Goal: Task Accomplishment & Management: Manage account settings

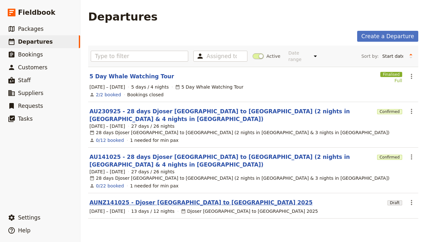
click at [190, 199] on link "AUNZ141025 - Djoser [GEOGRAPHIC_DATA] to [GEOGRAPHIC_DATA] 2025" at bounding box center [200, 203] width 223 height 8
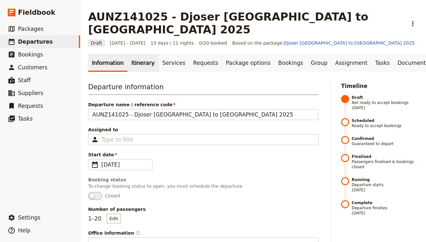
click at [145, 54] on link "Itinerary" at bounding box center [142, 63] width 31 height 18
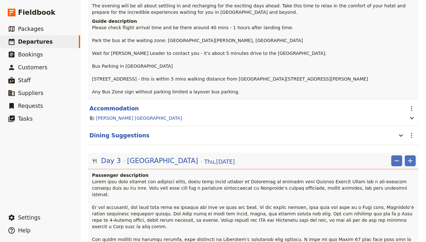
scroll to position [262, 0]
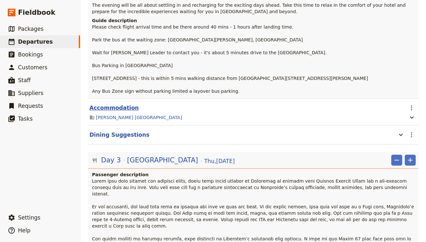
click at [130, 104] on button "Accommodation" at bounding box center [113, 108] width 49 height 8
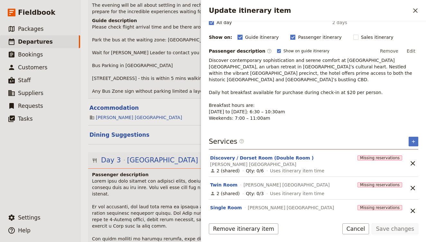
scroll to position [72, 0]
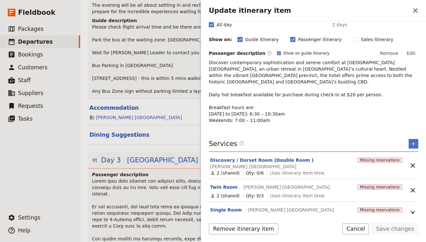
click at [154, 190] on p at bounding box center [253, 229] width 323 height 103
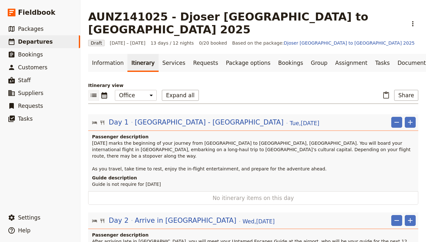
scroll to position [0, 0]
click at [56, 30] on link "​ Packages" at bounding box center [40, 29] width 80 height 13
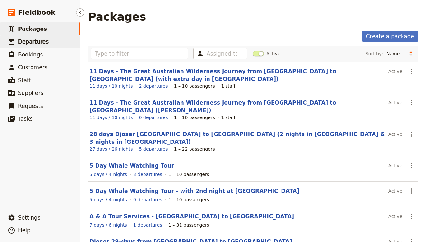
click at [44, 40] on span "Departures" at bounding box center [33, 42] width 31 height 6
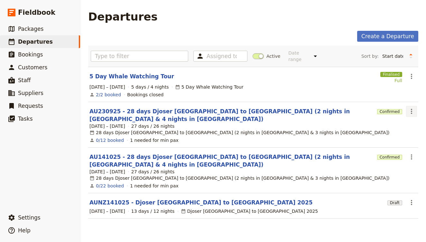
click at [410, 108] on icon "Actions" at bounding box center [411, 112] width 8 height 8
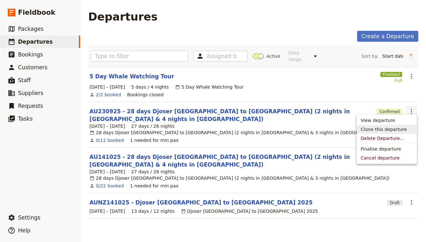
click at [399, 128] on span "Clone this departure" at bounding box center [383, 129] width 46 height 6
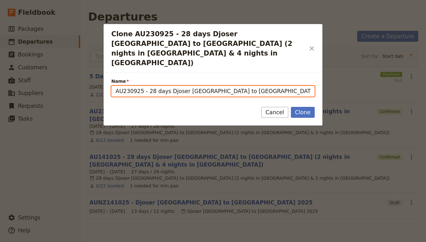
click at [141, 86] on input "AU230925 - 28 days Djoser [GEOGRAPHIC_DATA] to [GEOGRAPHIC_DATA] (2 nights in […" at bounding box center [212, 91] width 203 height 11
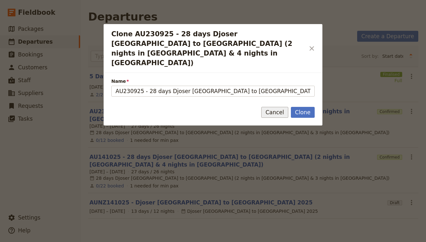
click at [273, 107] on button "Cancel" at bounding box center [274, 112] width 27 height 11
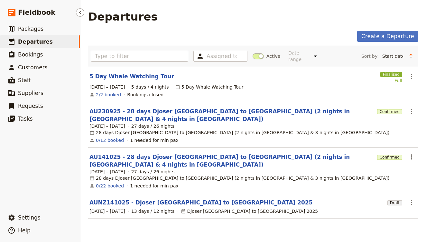
click at [50, 41] on link "​ Departures" at bounding box center [40, 41] width 80 height 13
click at [47, 28] on link "​ Packages" at bounding box center [40, 29] width 80 height 13
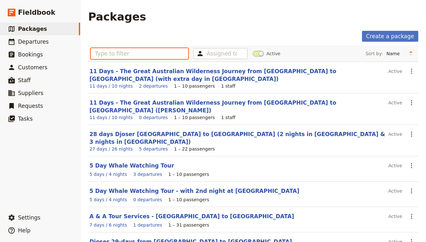
click at [116, 54] on input "text" at bounding box center [139, 53] width 97 height 11
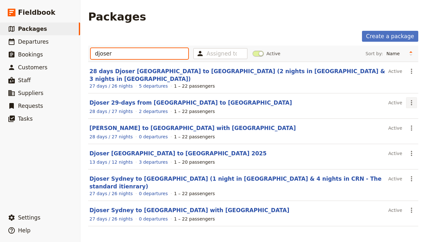
type input "djoser"
click at [411, 99] on icon "Actions" at bounding box center [411, 103] width 8 height 8
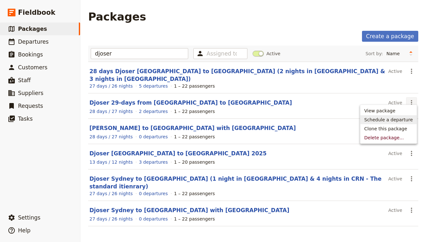
click at [405, 119] on span "Schedule a departure" at bounding box center [388, 120] width 49 height 6
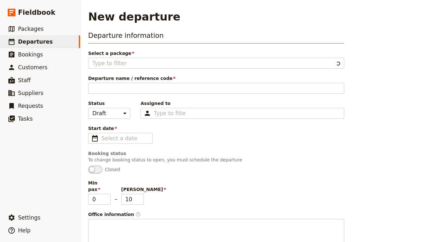
type input "Djoser 29-days from [GEOGRAPHIC_DATA] to [GEOGRAPHIC_DATA]"
type input "[PERSON_NAME] to [GEOGRAPHIC_DATA]"
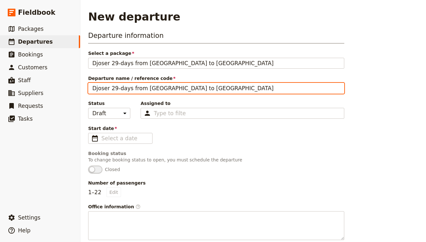
click at [89, 90] on input "Djoser 29-days from [GEOGRAPHIC_DATA] to [GEOGRAPHIC_DATA]" at bounding box center [216, 88] width 256 height 11
paste input "AU-CNS-301025"
click at [117, 89] on input "AU-CNS-301025Djoser 29-days from [GEOGRAPHIC_DATA] to [GEOGRAPHIC_DATA]" at bounding box center [216, 88] width 256 height 11
click at [120, 87] on input "AU301025Djoser 29-days from [GEOGRAPHIC_DATA] to [GEOGRAPHIC_DATA]" at bounding box center [216, 88] width 256 height 11
type input "AU301025-Djoser 29-days from [GEOGRAPHIC_DATA] to [GEOGRAPHIC_DATA]"
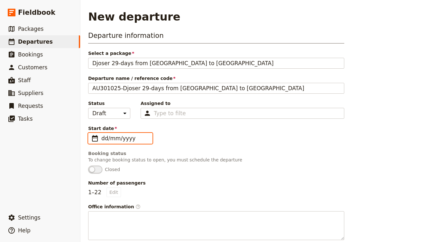
click at [116, 141] on input "dd/mm/yyyy" at bounding box center [124, 139] width 47 height 8
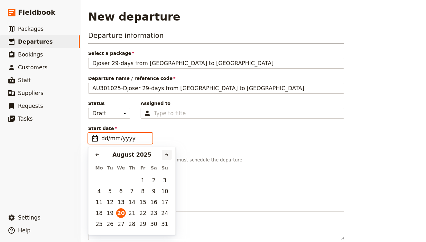
click at [165, 156] on icon "Next month" at bounding box center [166, 154] width 5 height 5
click at [128, 226] on button "30" at bounding box center [132, 225] width 10 height 10
type input "[DATE]"
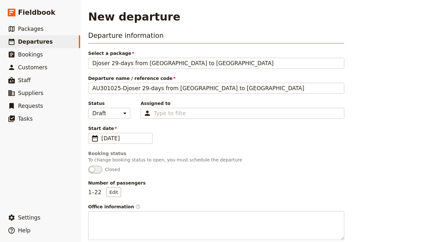
click at [184, 171] on span "Closed" at bounding box center [216, 170] width 256 height 8
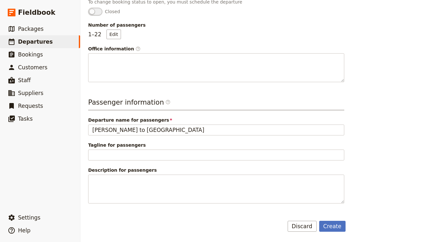
scroll to position [158, 0]
click at [334, 227] on button "Create" at bounding box center [332, 226] width 27 height 11
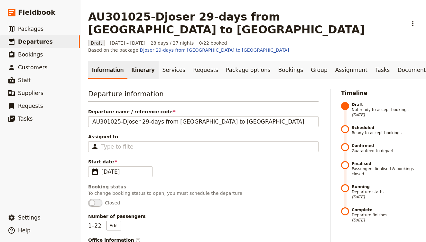
click at [142, 61] on link "Itinerary" at bounding box center [142, 70] width 31 height 18
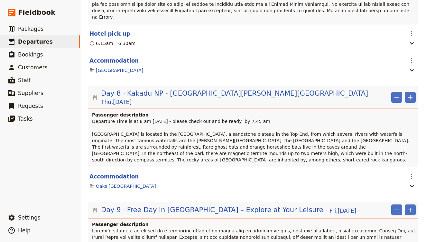
scroll to position [982, 0]
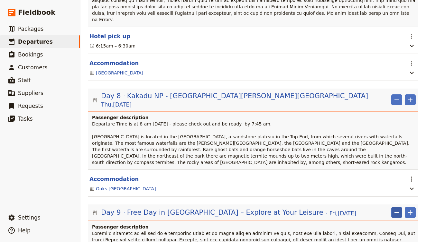
click at [394, 209] on icon "Remove" at bounding box center [397, 213] width 8 height 8
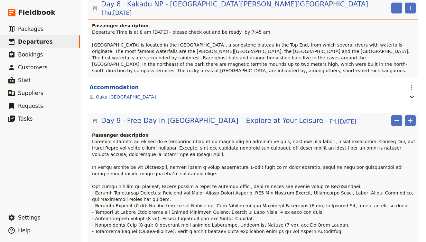
scroll to position [1075, 0]
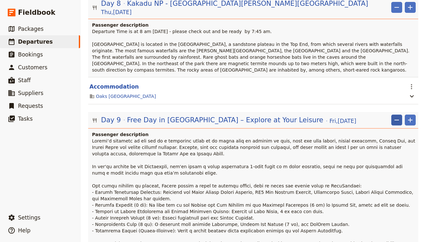
click at [397, 116] on icon "Remove" at bounding box center [397, 120] width 8 height 8
click at [389, 68] on span "Remove day" at bounding box center [384, 65] width 28 height 6
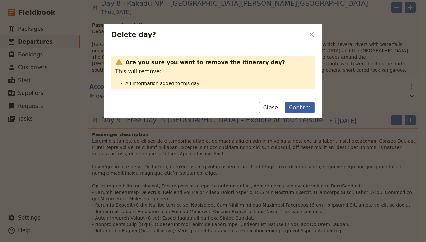
click at [311, 106] on button "Confirm" at bounding box center [300, 107] width 30 height 11
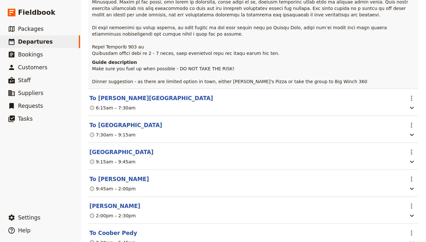
scroll to position [2513, 0]
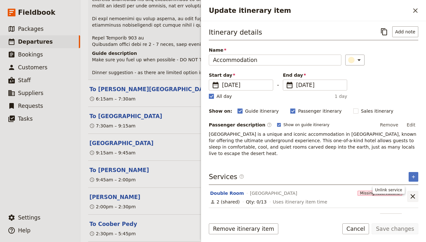
click at [411, 193] on icon "Unlink service" at bounding box center [413, 197] width 8 height 8
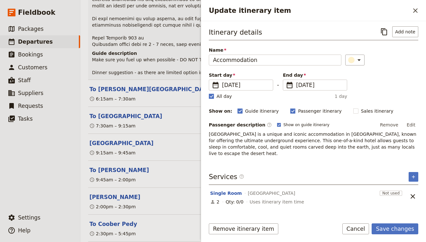
click at [411, 193] on icon "Unlink service" at bounding box center [413, 197] width 8 height 8
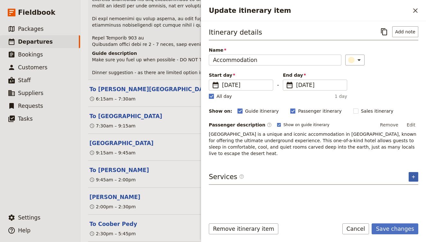
click at [414, 176] on icon "Add service inclusion" at bounding box center [412, 177] width 3 height 3
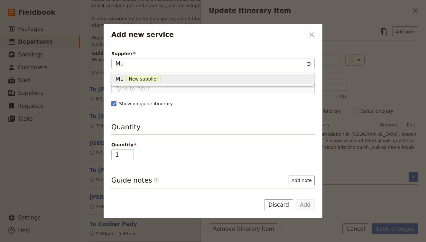
type input "Mud"
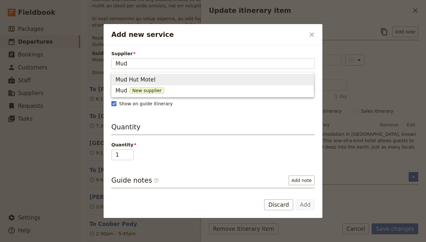
click at [236, 77] on span "Mud Hut Motel" at bounding box center [212, 79] width 194 height 9
type input "Mud Hut Motel"
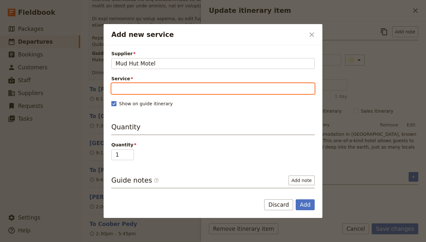
click at [274, 92] on input "Service" at bounding box center [212, 88] width 203 height 11
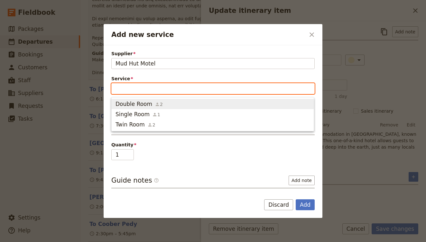
click at [271, 103] on span "Double Room 2" at bounding box center [212, 104] width 194 height 8
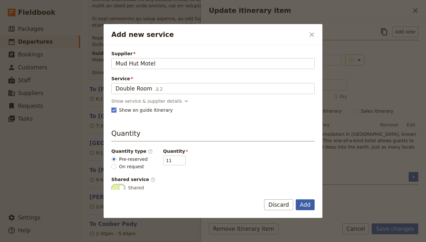
click at [302, 204] on button "Add" at bounding box center [304, 205] width 19 height 11
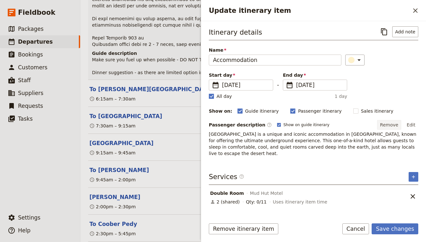
click at [389, 123] on button "Remove" at bounding box center [389, 125] width 24 height 10
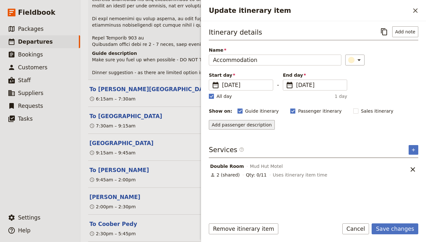
click at [256, 123] on button "Add passenger description" at bounding box center [242, 125] width 66 height 10
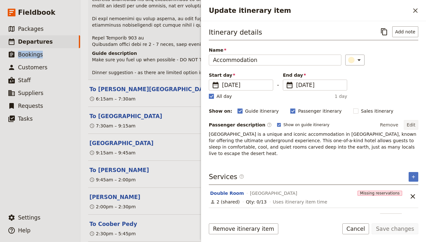
click at [410, 124] on button "Edit" at bounding box center [410, 125] width 14 height 10
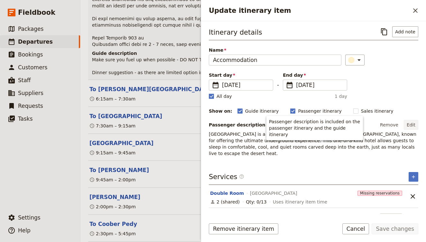
click at [411, 127] on div "Remove Edit" at bounding box center [397, 125] width 41 height 10
click at [327, 160] on div "Itinerary details ​ Add note Name Accommodation ​ Start day ​ [DATE] [DATE] [DA…" at bounding box center [313, 119] width 209 height 187
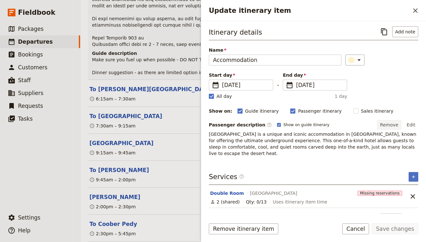
click at [397, 126] on button "Remove" at bounding box center [389, 125] width 24 height 10
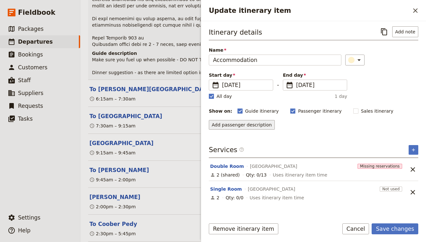
click at [242, 127] on button "Add passenger description" at bounding box center [242, 125] width 66 height 10
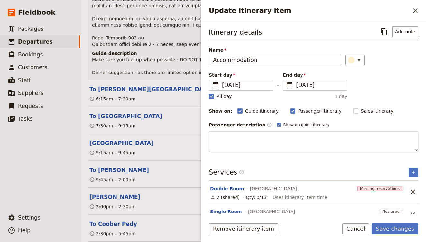
type textarea "Centrally located, the [GEOGRAPHIC_DATA] is within easy walking distance of all…"
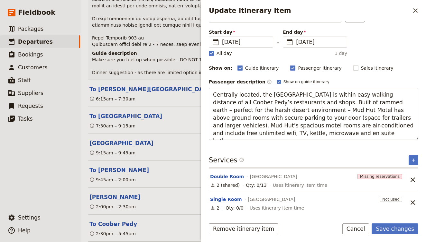
scroll to position [43, 0]
click at [413, 178] on icon "Unlink service" at bounding box center [413, 180] width 8 height 8
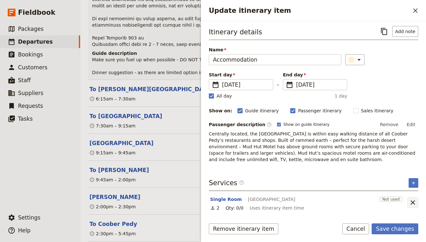
click at [413, 203] on icon "Unlink service" at bounding box center [413, 203] width 8 height 8
click at [412, 183] on icon "Add service inclusion" at bounding box center [413, 183] width 5 height 5
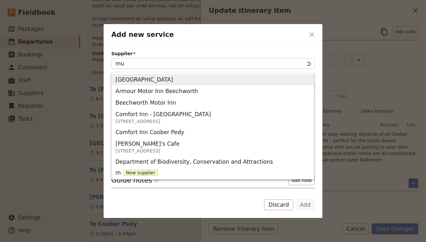
type input "mud"
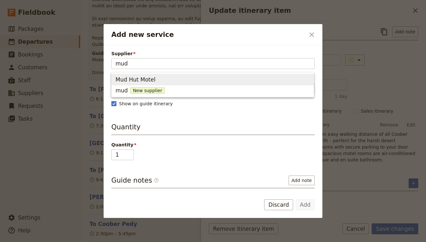
click at [147, 81] on span "Mud Hut Motel" at bounding box center [135, 80] width 40 height 8
type input "Mud Hut Motel"
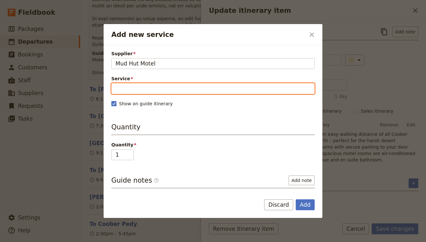
click at [258, 88] on input "Service" at bounding box center [212, 88] width 203 height 11
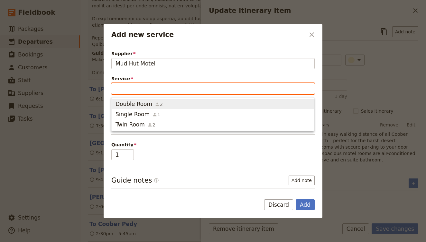
click at [250, 101] on span "Double Room 2" at bounding box center [212, 104] width 194 height 8
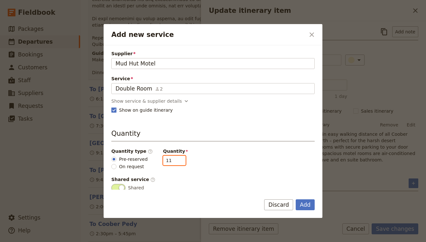
drag, startPoint x: 164, startPoint y: 159, endPoint x: 145, endPoint y: 157, distance: 19.1
click at [145, 158] on div "Quantity type ​ Pre-reserved On request Quantity 11" at bounding box center [212, 159] width 203 height 22
type input "5"
click at [207, 173] on div "Quantity Quantity type ​ Pre-reserved On request Quantity 5 Shared service ​ Sh…" at bounding box center [212, 160] width 203 height 63
click at [302, 204] on button "Add" at bounding box center [304, 205] width 19 height 11
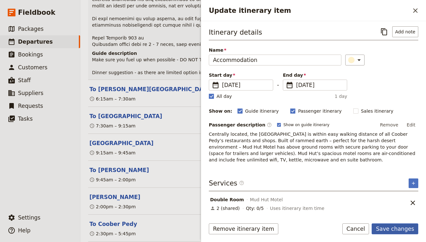
click at [400, 228] on button "Save changes" at bounding box center [394, 229] width 47 height 11
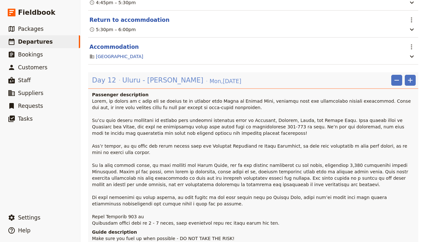
click at [154, 76] on span "Uluru - [PERSON_NAME]" at bounding box center [162, 81] width 81 height 10
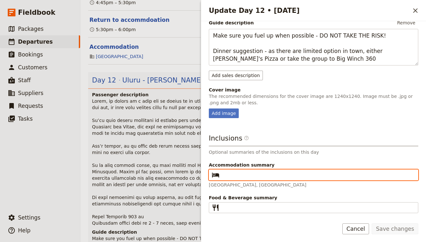
click at [248, 175] on input "Accommodation summary ​" at bounding box center [318, 175] width 192 height 8
type input "M"
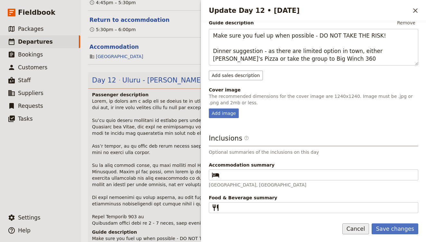
click at [361, 226] on button "Cancel" at bounding box center [355, 229] width 27 height 11
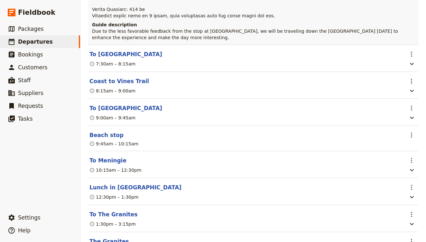
scroll to position [4727, 0]
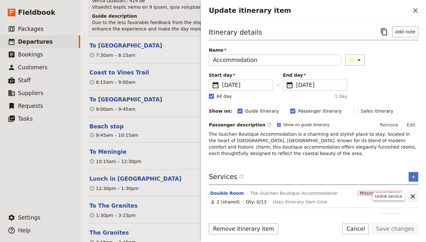
click at [416, 195] on icon "Unlink service" at bounding box center [413, 197] width 8 height 8
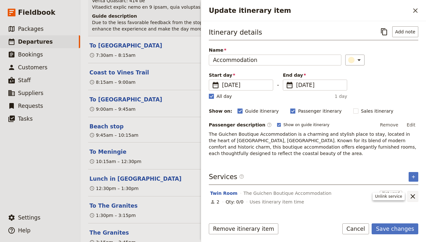
click at [416, 195] on icon "Unlink service" at bounding box center [413, 197] width 8 height 8
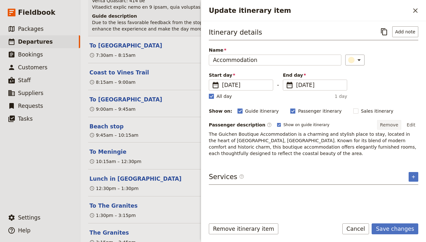
click at [390, 124] on button "Remove" at bounding box center [389, 125] width 24 height 10
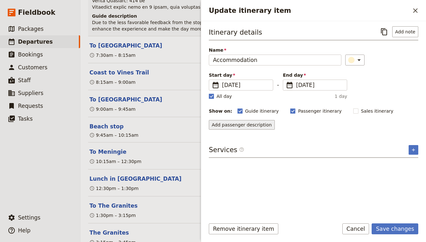
click at [257, 122] on button "Add passenger description" at bounding box center [242, 125] width 66 height 10
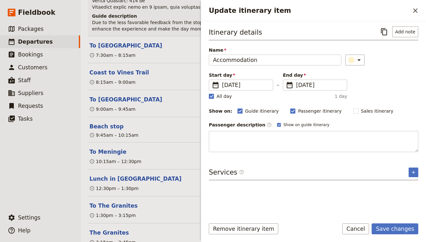
type textarea "Robetown Motor Inn & Apartments in [GEOGRAPHIC_DATA] offers comfortable rooms a…"
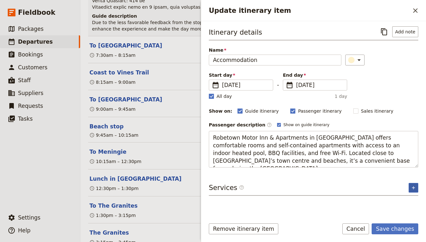
click at [416, 186] on div "Itinerary details ​ Add note Name Accommodation ​ Start day ​ [DATE] [DATE] [DA…" at bounding box center [313, 119] width 209 height 187
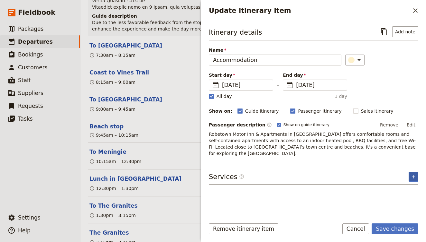
click at [416, 173] on button "​" at bounding box center [413, 177] width 10 height 10
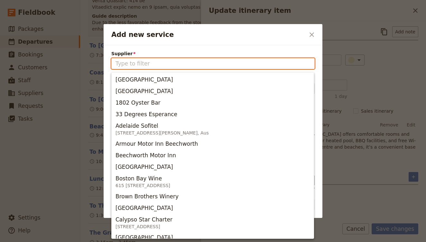
paste input "Robetown Motor Inn"
type input "Robetown Motor Inn"
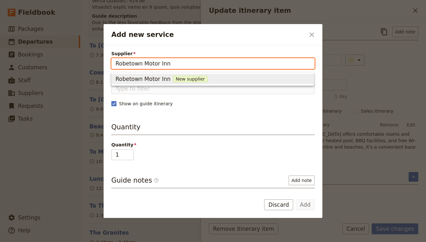
click at [216, 79] on div "Robetown Motor Inn New supplier" at bounding box center [212, 79] width 194 height 8
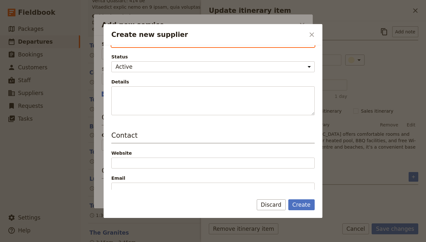
scroll to position [0, 0]
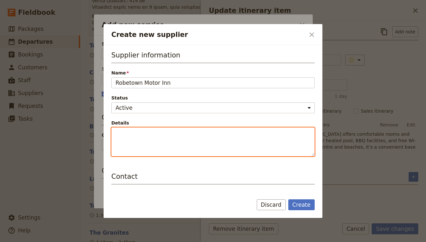
click at [150, 140] on textarea "Details" at bounding box center [212, 142] width 203 height 29
paste textarea "ChatGPT said: Robetown Motor Inn & Apartments in [GEOGRAPHIC_DATA] offers comfo…"
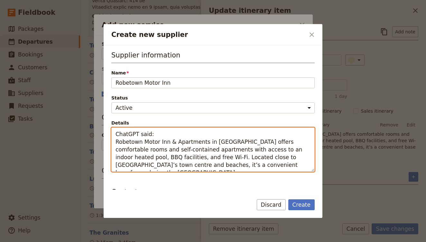
drag, startPoint x: 177, startPoint y: 134, endPoint x: 72, endPoint y: 127, distance: 106.0
click at [72, 242] on div "Create new supplier ​ Supplier information Name Robetown Motor Inn Status Activ…" at bounding box center [213, 242] width 426 height 0
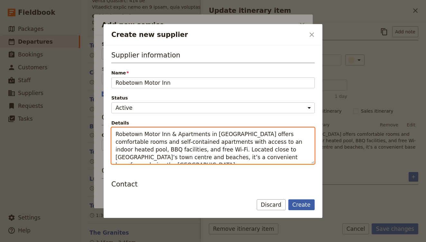
type textarea "Robetown Motor Inn & Apartments in [GEOGRAPHIC_DATA] offers comfortable rooms a…"
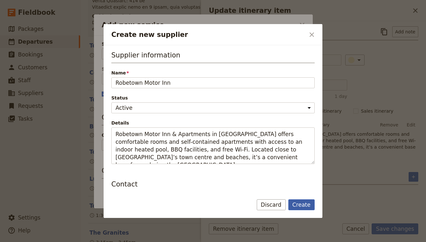
click at [299, 206] on button "Create" at bounding box center [301, 205] width 27 height 11
type input "Robetown Motor Inn"
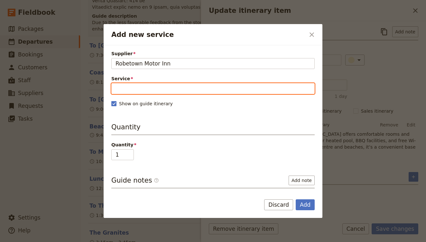
click at [211, 88] on input "Service" at bounding box center [212, 88] width 203 height 11
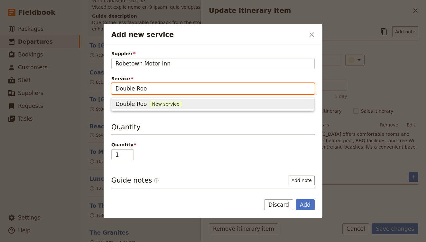
type input "Double Room"
click at [202, 104] on div "Double Room New service" at bounding box center [212, 104] width 194 height 8
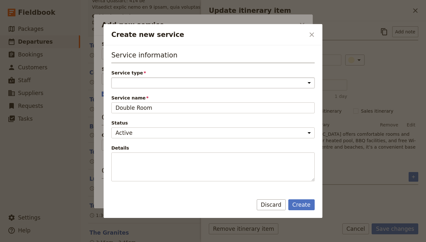
select select "AccommodationService"
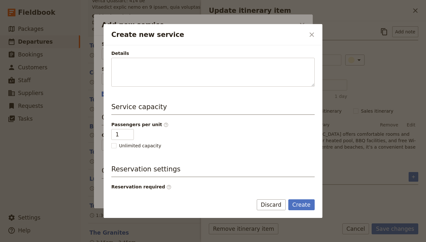
scroll to position [97, 0]
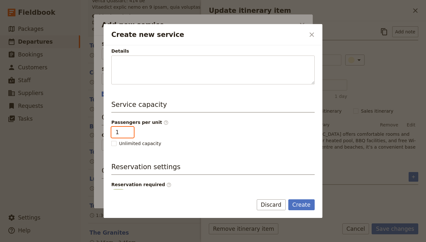
type input "2"
click at [128, 132] on input "2" at bounding box center [122, 132] width 23 height 11
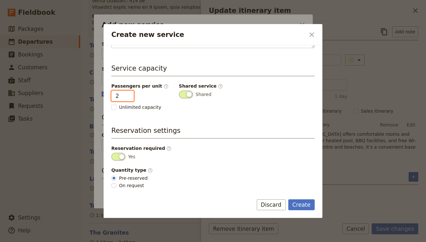
scroll to position [133, 0]
click at [300, 204] on button "Create" at bounding box center [301, 205] width 27 height 11
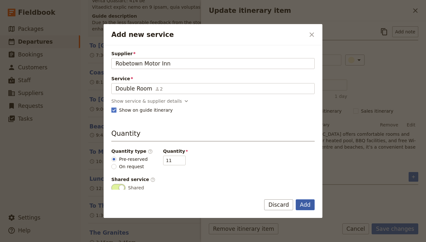
click at [301, 205] on button "Add" at bounding box center [304, 205] width 19 height 11
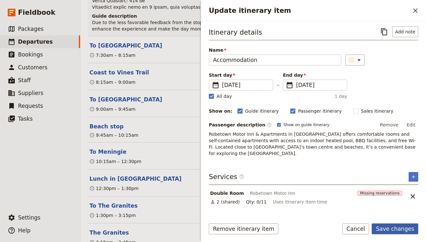
click at [401, 229] on button "Save changes" at bounding box center [394, 229] width 47 height 11
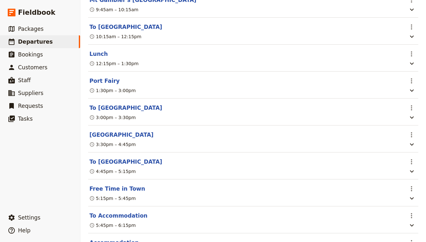
scroll to position [5281, 0]
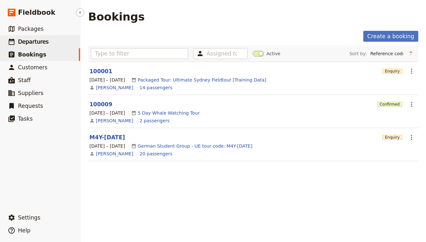
click at [52, 44] on link "​ Departures" at bounding box center [40, 41] width 80 height 13
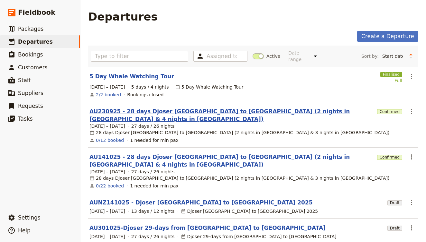
click at [148, 108] on link "AU230925 - 28 days Djoser [GEOGRAPHIC_DATA] to [GEOGRAPHIC_DATA] (2 nights in […" at bounding box center [231, 115] width 285 height 15
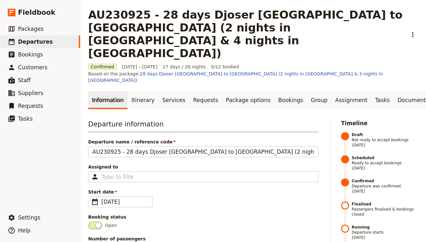
scroll to position [2, 0]
click at [133, 91] on link "Itinerary" at bounding box center [142, 100] width 31 height 18
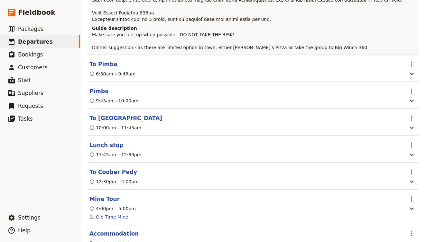
scroll to position [5752, 0]
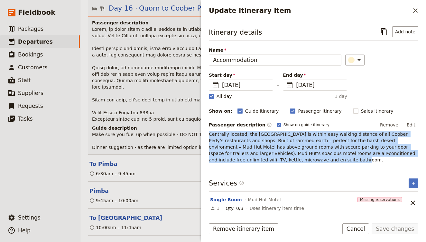
drag, startPoint x: 210, startPoint y: 135, endPoint x: 293, endPoint y: 160, distance: 86.5
click at [293, 160] on p "Centrally located, the [GEOGRAPHIC_DATA] is within easy walking distance of all…" at bounding box center [313, 147] width 209 height 32
copy p "Centrally located, the [GEOGRAPHIC_DATA] is within easy walking distance of all…"
click at [414, 203] on icon "Unlink service" at bounding box center [413, 203] width 8 height 8
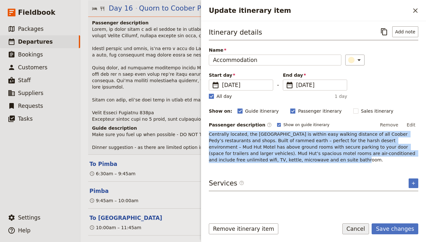
click at [364, 231] on button "Cancel" at bounding box center [355, 229] width 27 height 11
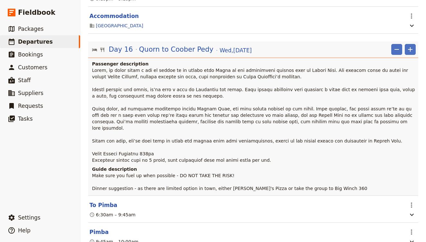
scroll to position [5708, 0]
